Goal: Task Accomplishment & Management: Use online tool/utility

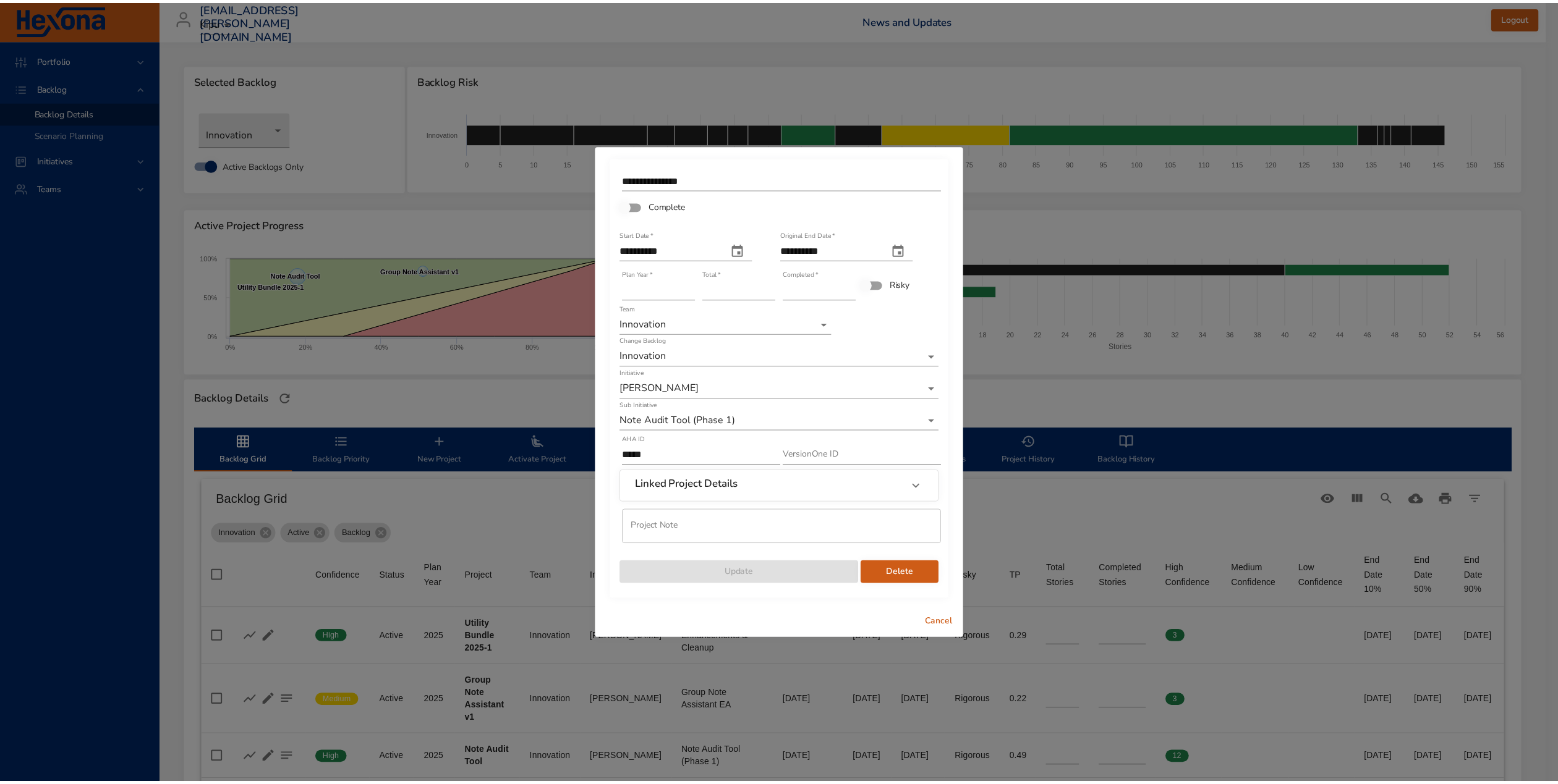
scroll to position [116, 0]
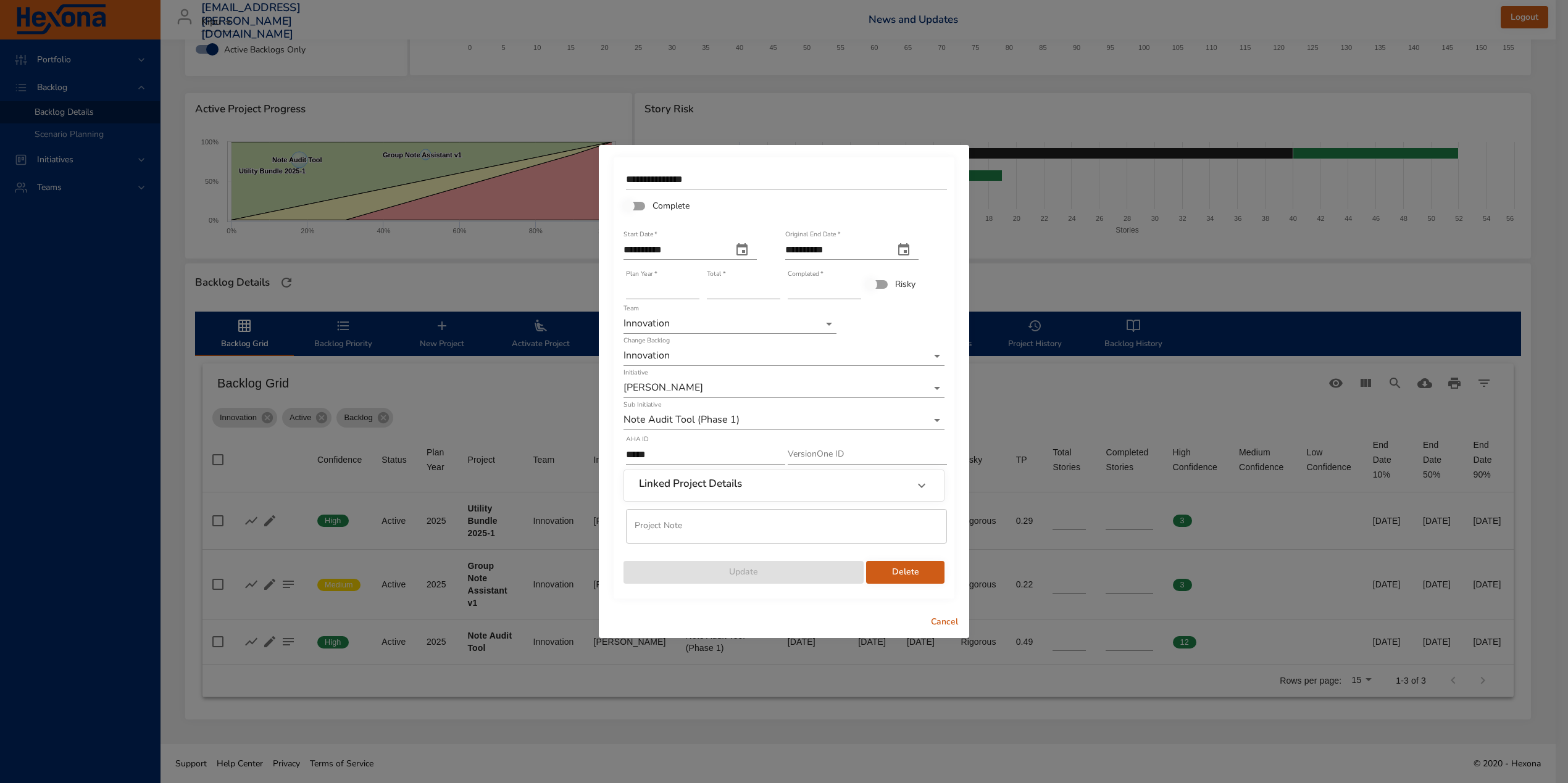
click at [949, 621] on span "Cancel" at bounding box center [944, 622] width 29 height 15
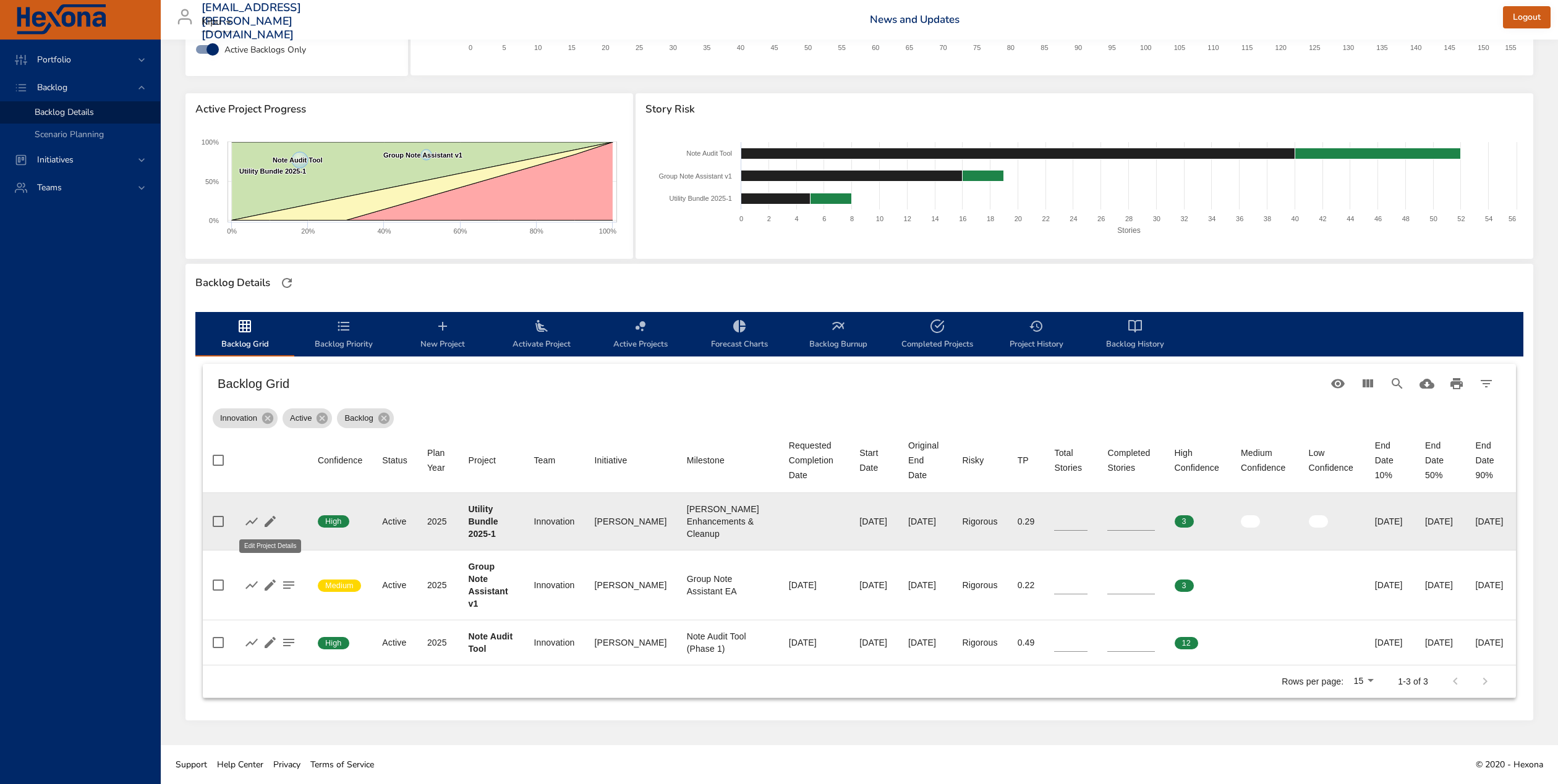
click at [271, 518] on icon "button" at bounding box center [271, 522] width 11 height 11
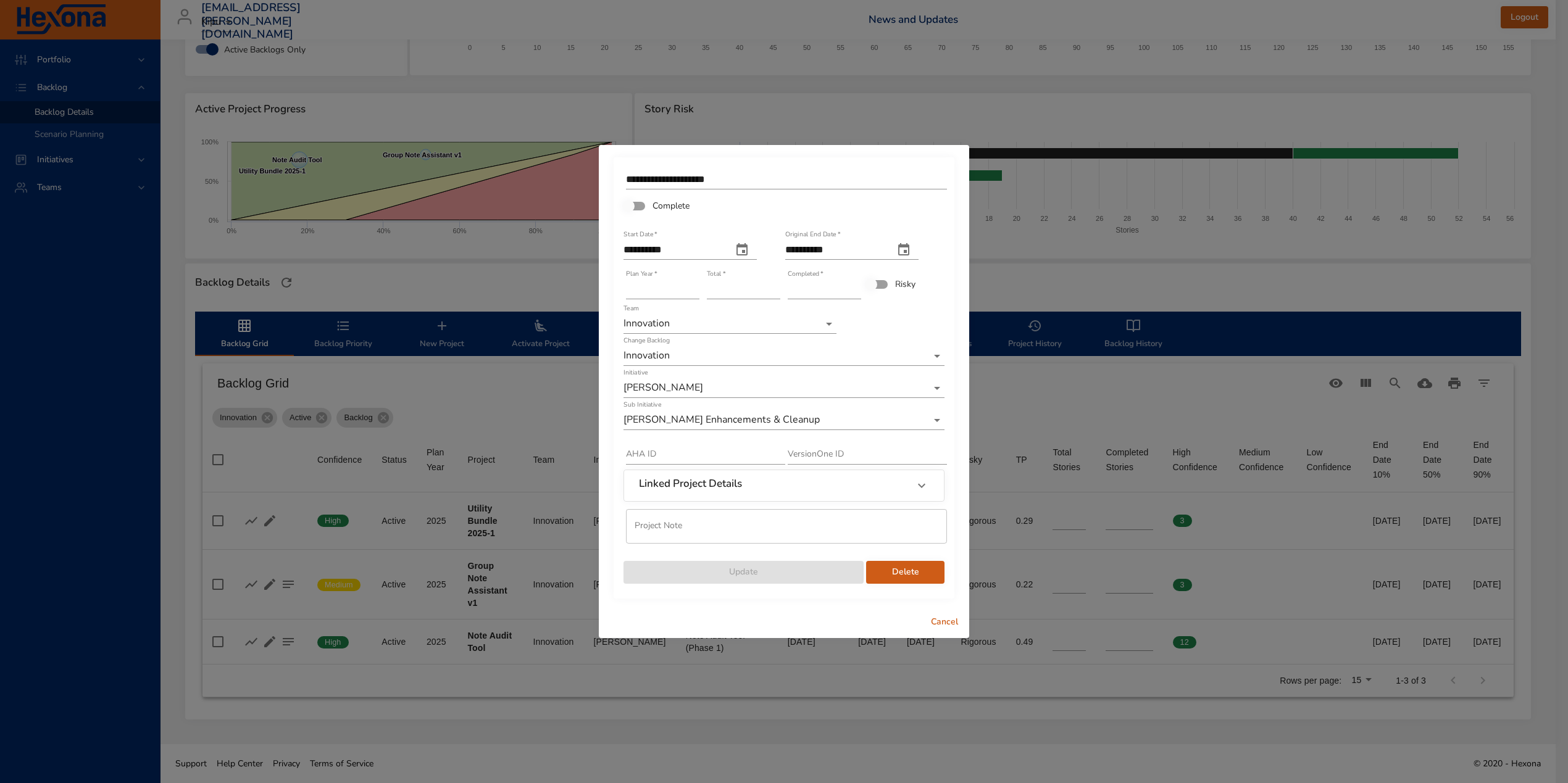
click at [706, 485] on h6 "Linked Project Details" at bounding box center [690, 483] width 103 height 12
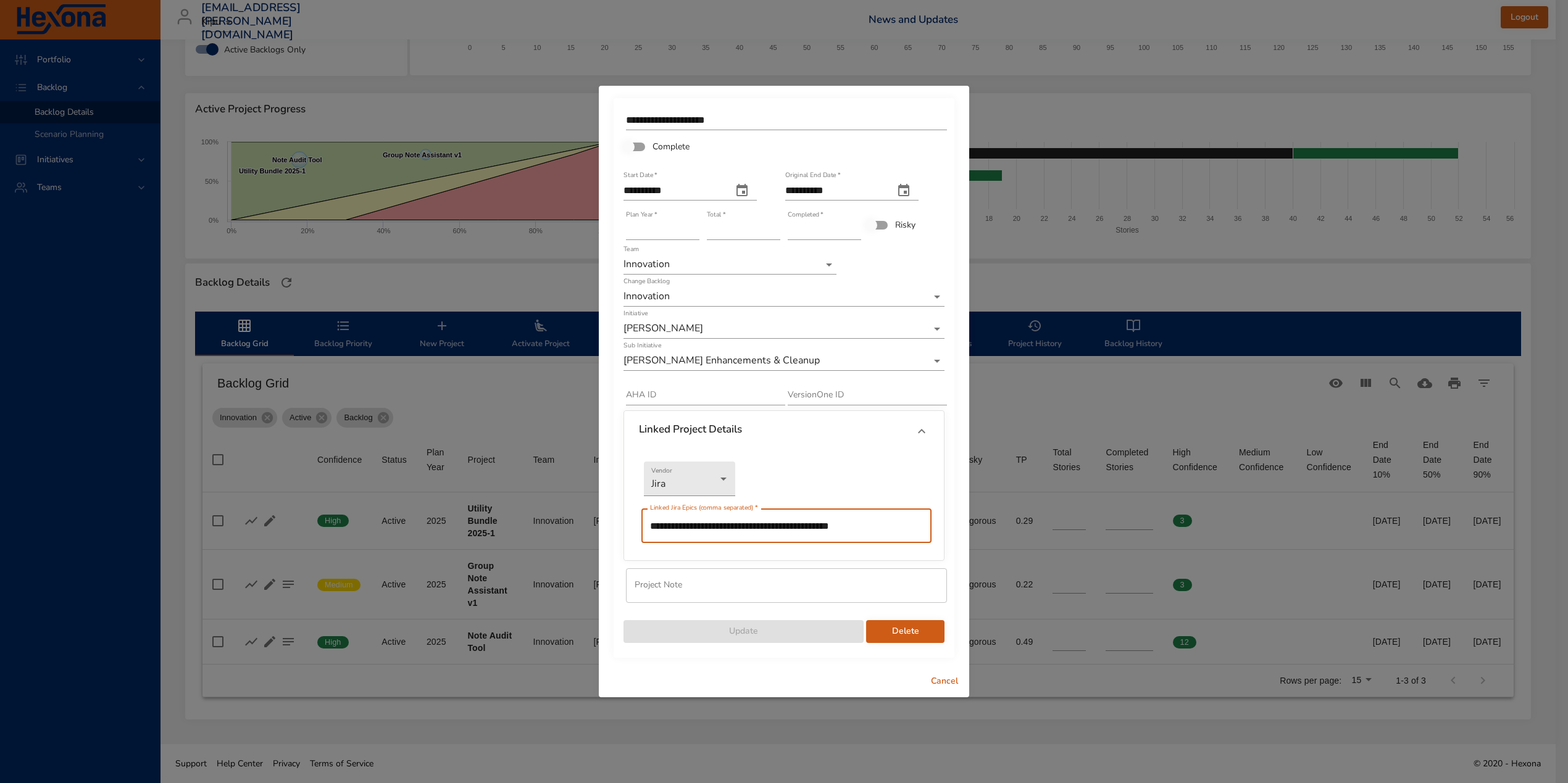
drag, startPoint x: 879, startPoint y: 529, endPoint x: 833, endPoint y: 523, distance: 46.4
click at [833, 523] on input "**********" at bounding box center [786, 526] width 290 height 34
click at [690, 392] on input "text" at bounding box center [705, 395] width 159 height 20
paste input "*******"
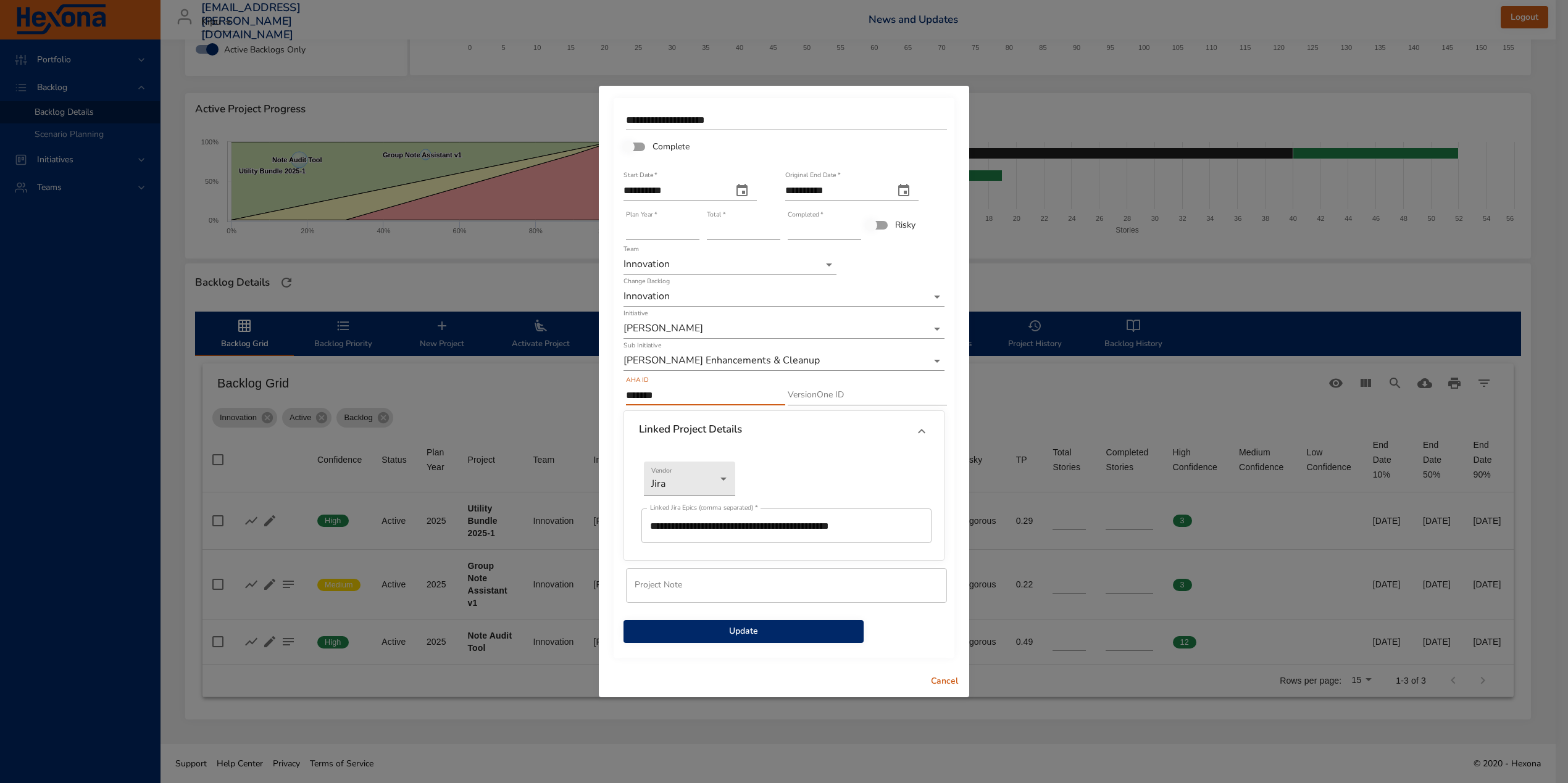
type input "*******"
click at [841, 634] on span "Update" at bounding box center [744, 632] width 221 height 15
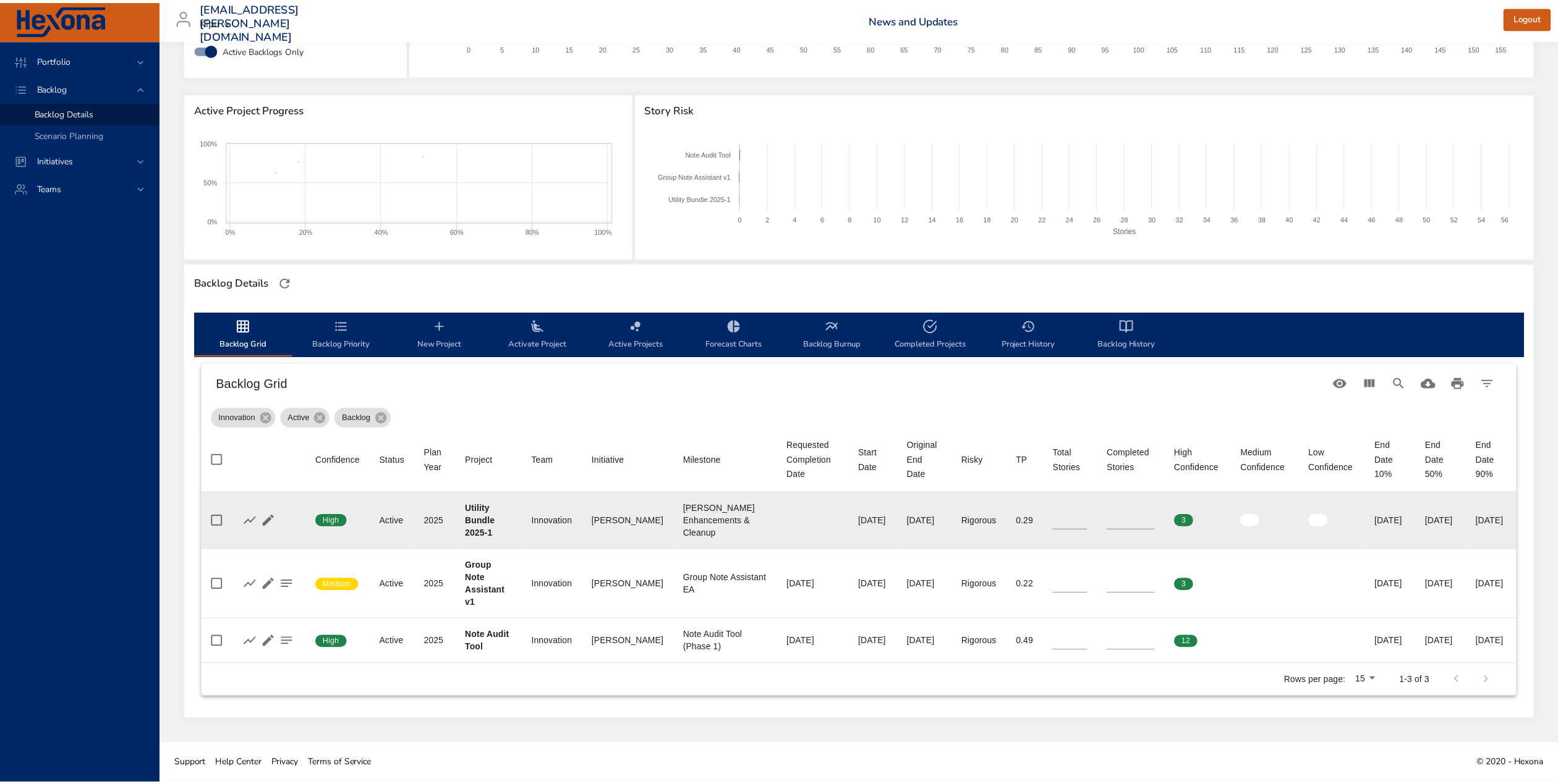
scroll to position [8, 0]
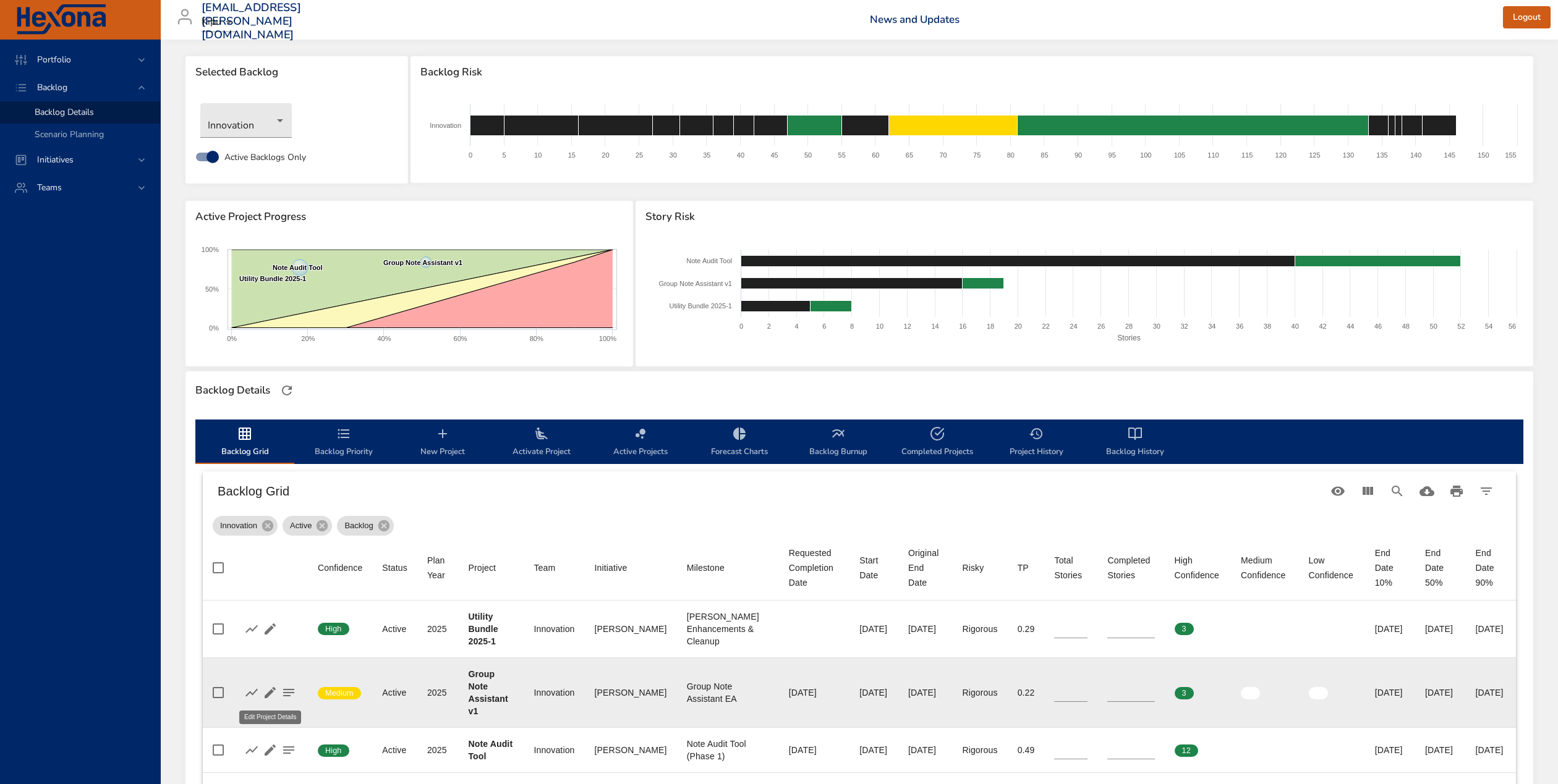
click at [268, 694] on icon "button" at bounding box center [271, 693] width 11 height 11
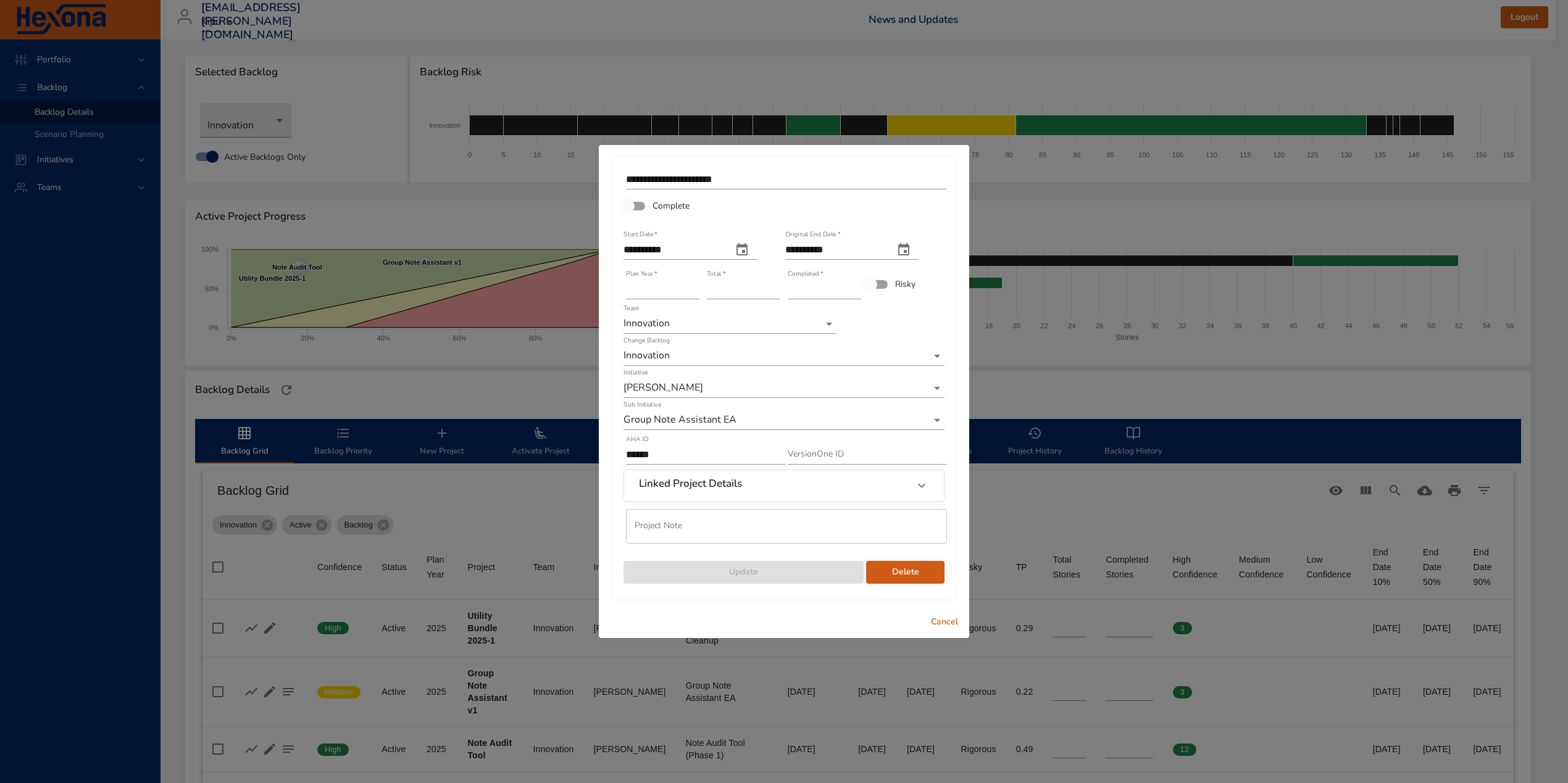
click at [741, 492] on div "Linked Project Details" at bounding box center [773, 485] width 268 height 16
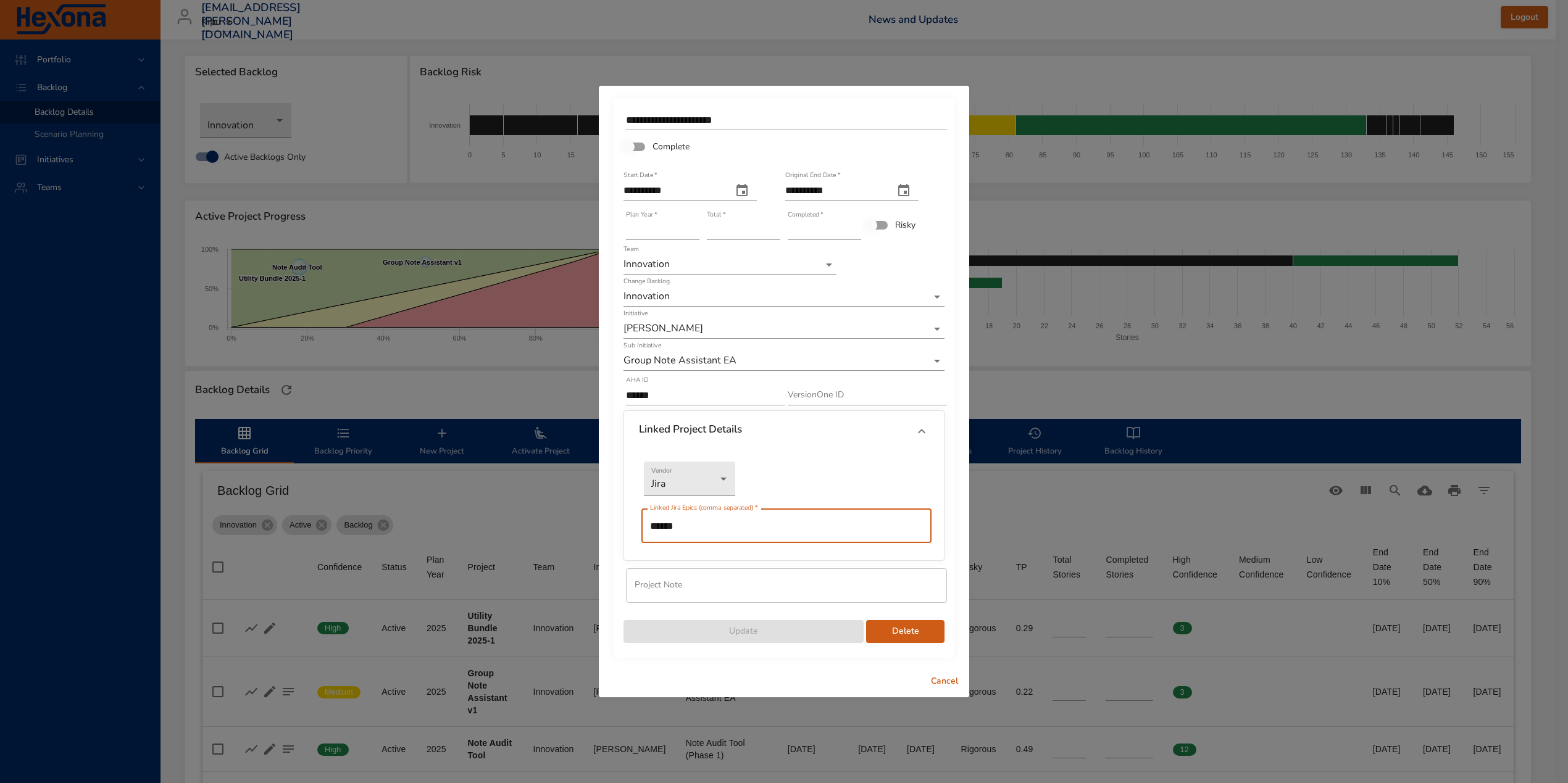
drag, startPoint x: 719, startPoint y: 531, endPoint x: 602, endPoint y: 526, distance: 117.1
click at [603, 526] on div "**********" at bounding box center [783, 375] width 370 height 579
click at [887, 676] on div "Cancel" at bounding box center [783, 681] width 370 height 32
click at [939, 685] on span "Cancel" at bounding box center [944, 681] width 29 height 15
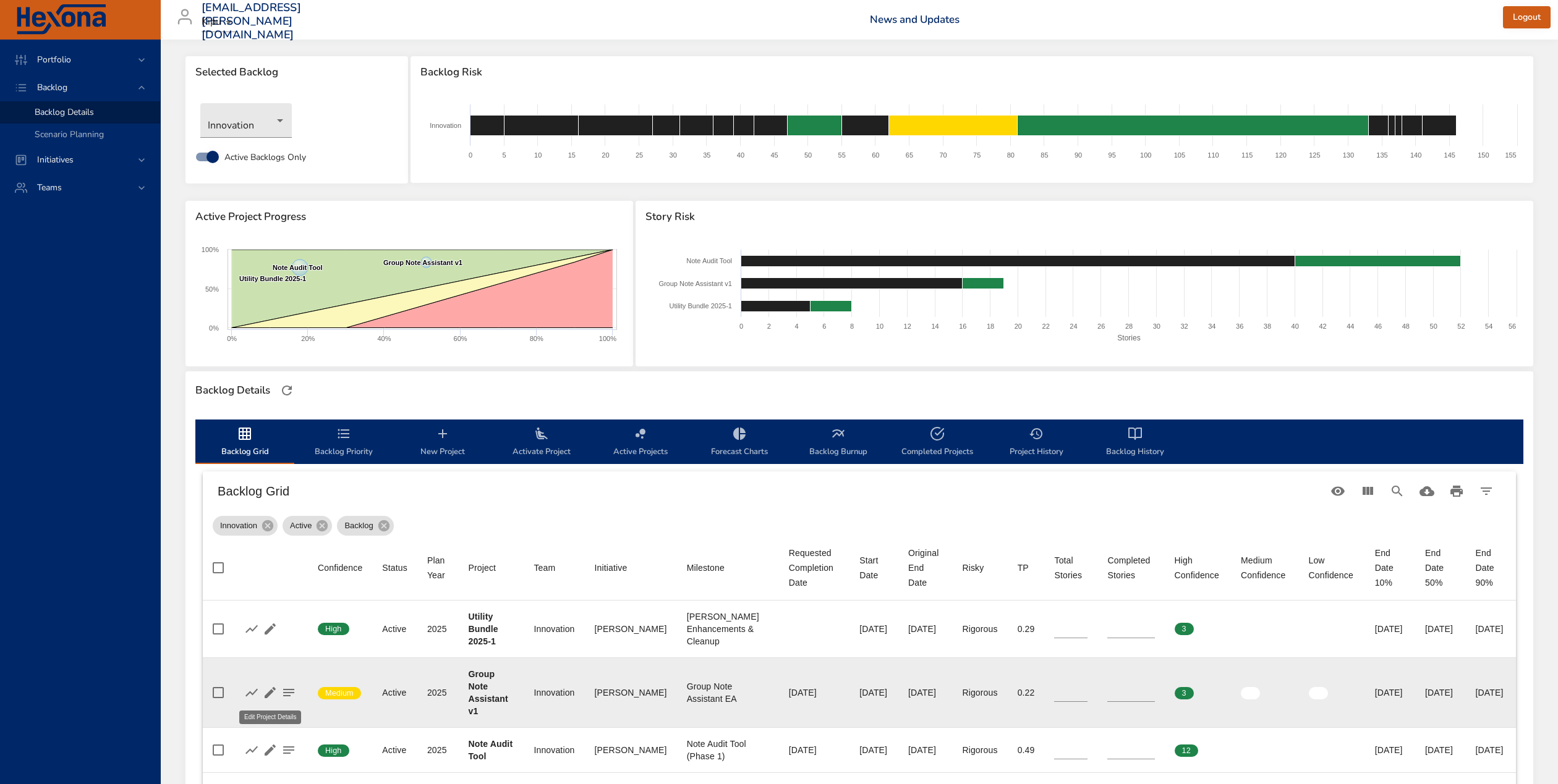
click at [267, 694] on icon "button" at bounding box center [271, 693] width 11 height 11
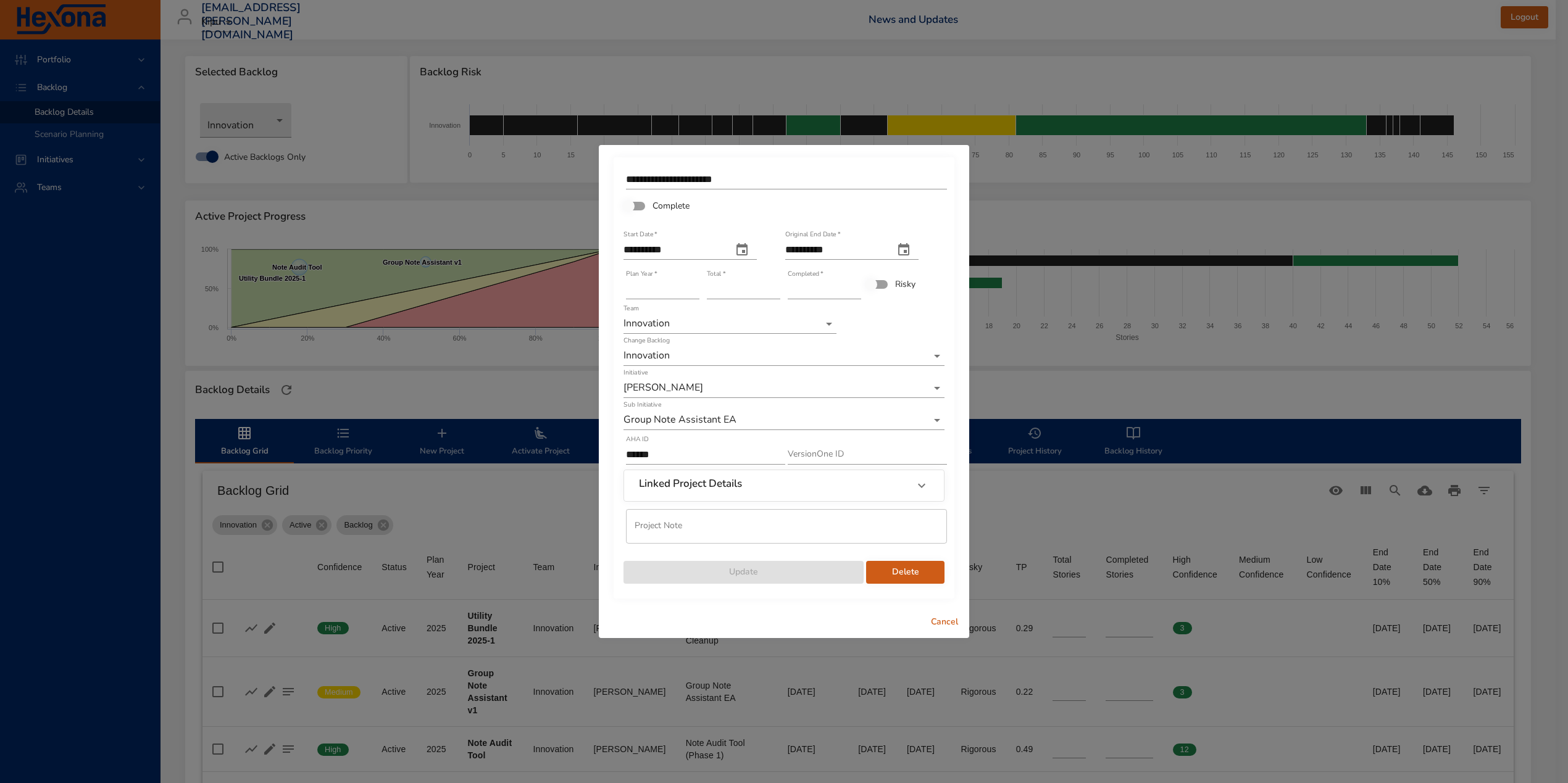
drag, startPoint x: 947, startPoint y: 623, endPoint x: 939, endPoint y: 621, distance: 8.2
click at [946, 623] on span "Cancel" at bounding box center [944, 622] width 29 height 15
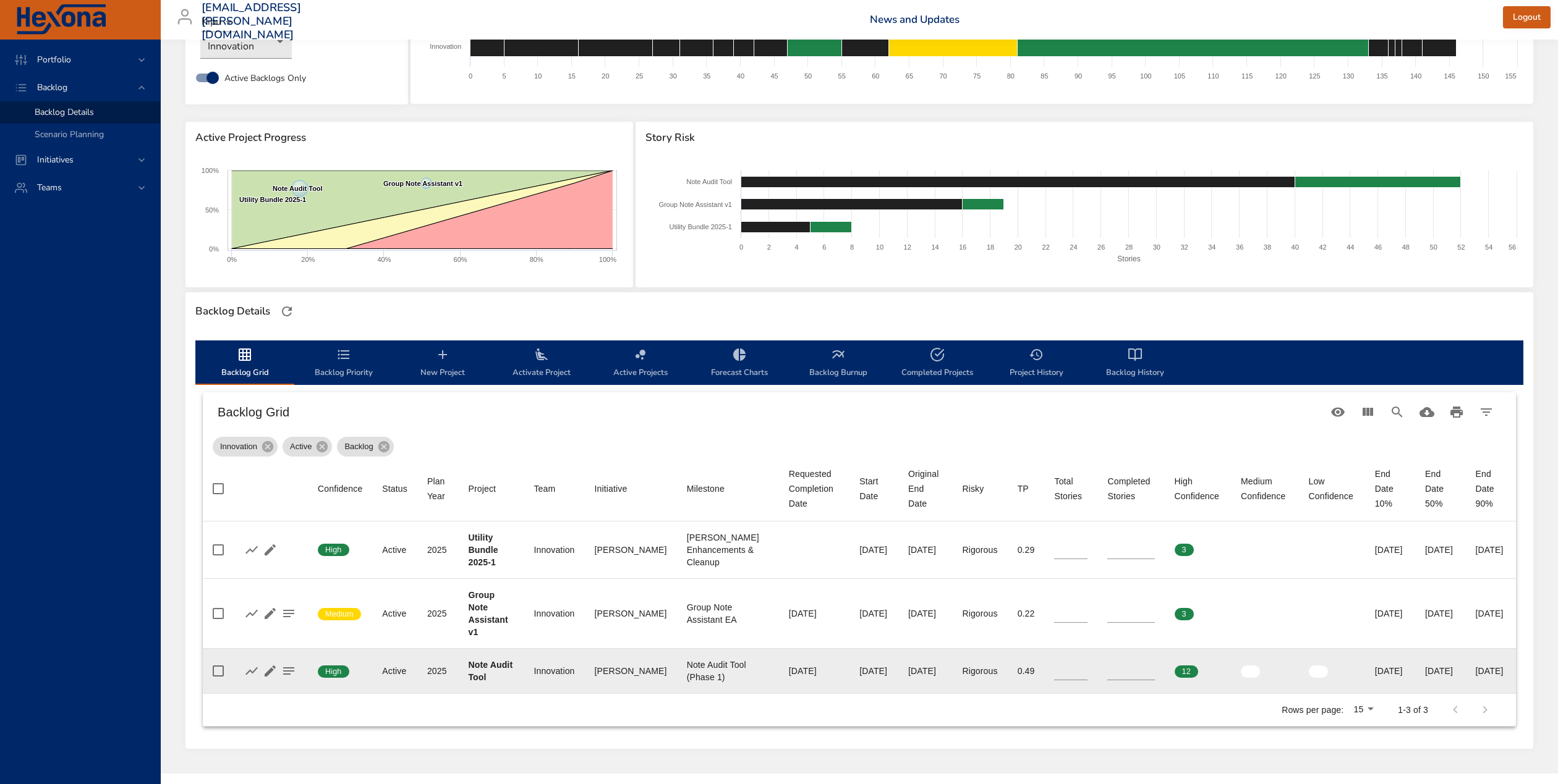
scroll to position [116, 0]
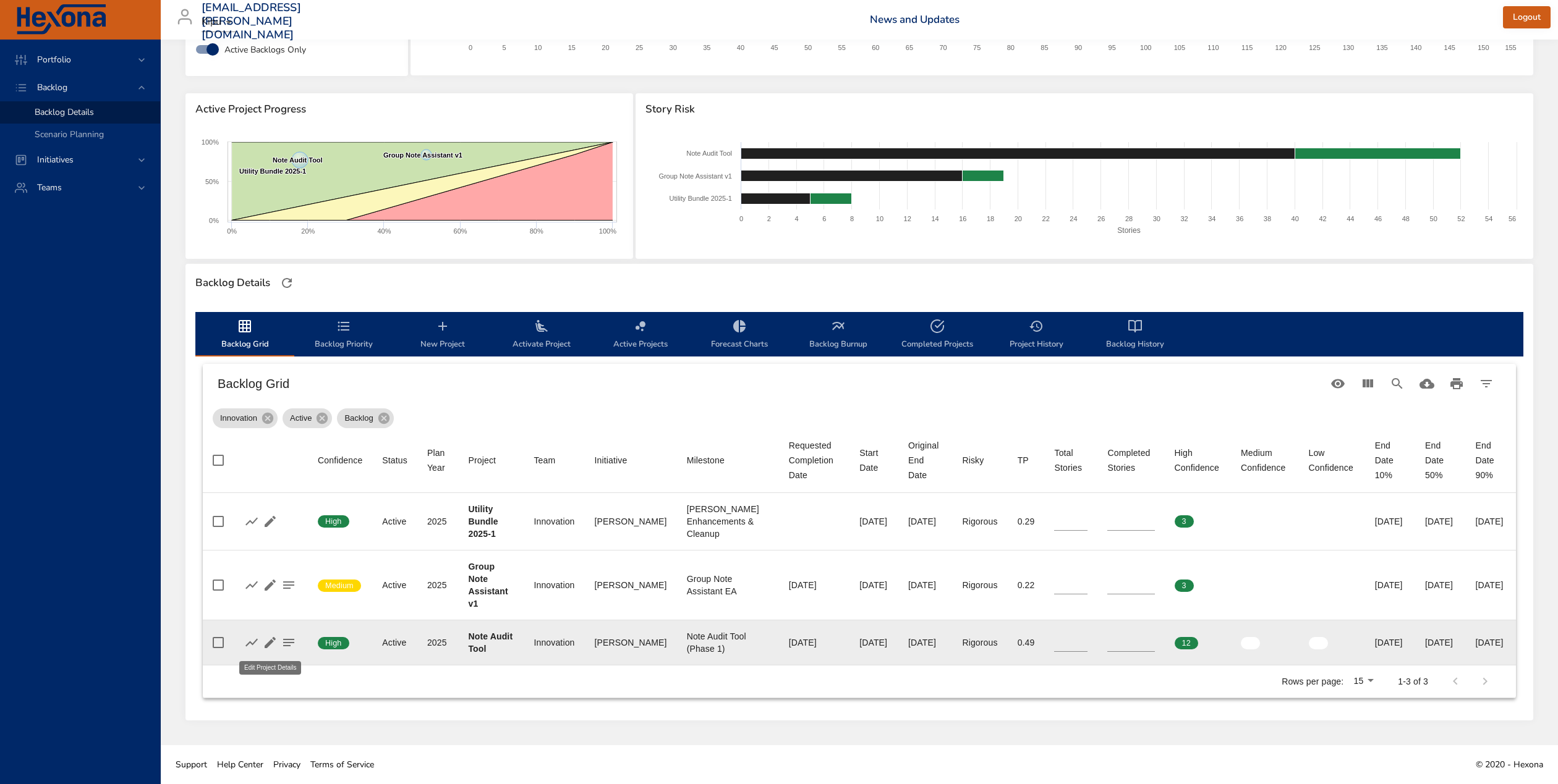
click at [271, 645] on icon "button" at bounding box center [271, 643] width 15 height 15
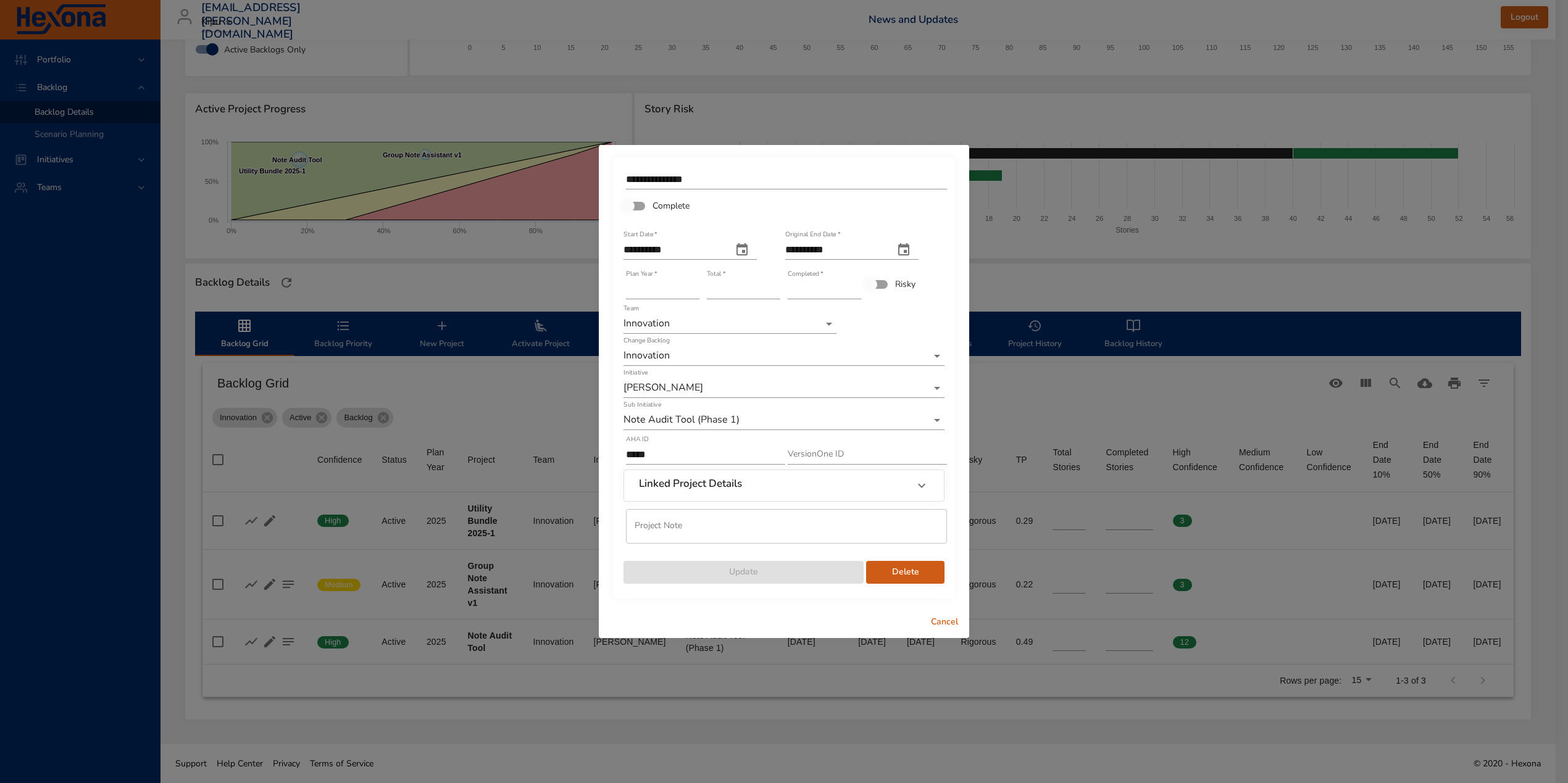
drag, startPoint x: 945, startPoint y: 616, endPoint x: 951, endPoint y: 623, distance: 9.2
click at [945, 616] on button "Cancel" at bounding box center [945, 622] width 40 height 23
